Goal: Information Seeking & Learning: Learn about a topic

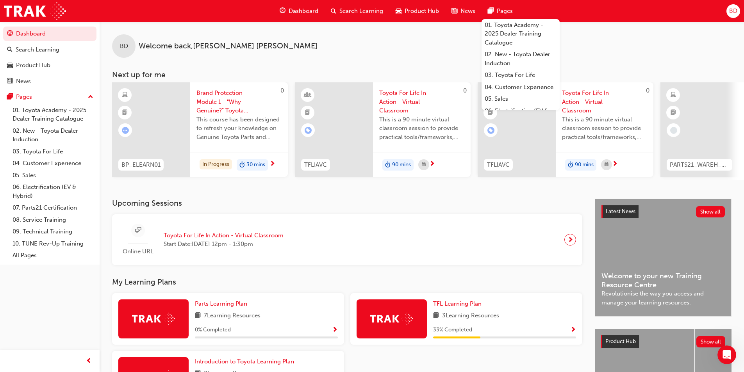
click at [463, 47] on div "BD Welcome back , Blake Daniel" at bounding box center [422, 40] width 645 height 36
click at [708, 110] on div at bounding box center [700, 129] width 78 height 95
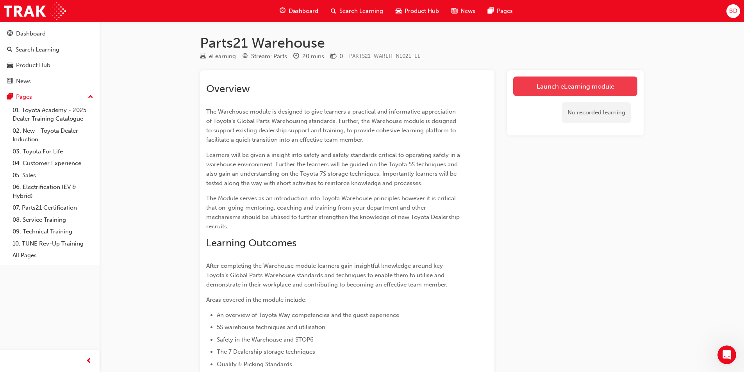
click at [580, 86] on link "Launch eLearning module" at bounding box center [575, 87] width 124 height 20
